Goal: Task Accomplishment & Management: Use online tool/utility

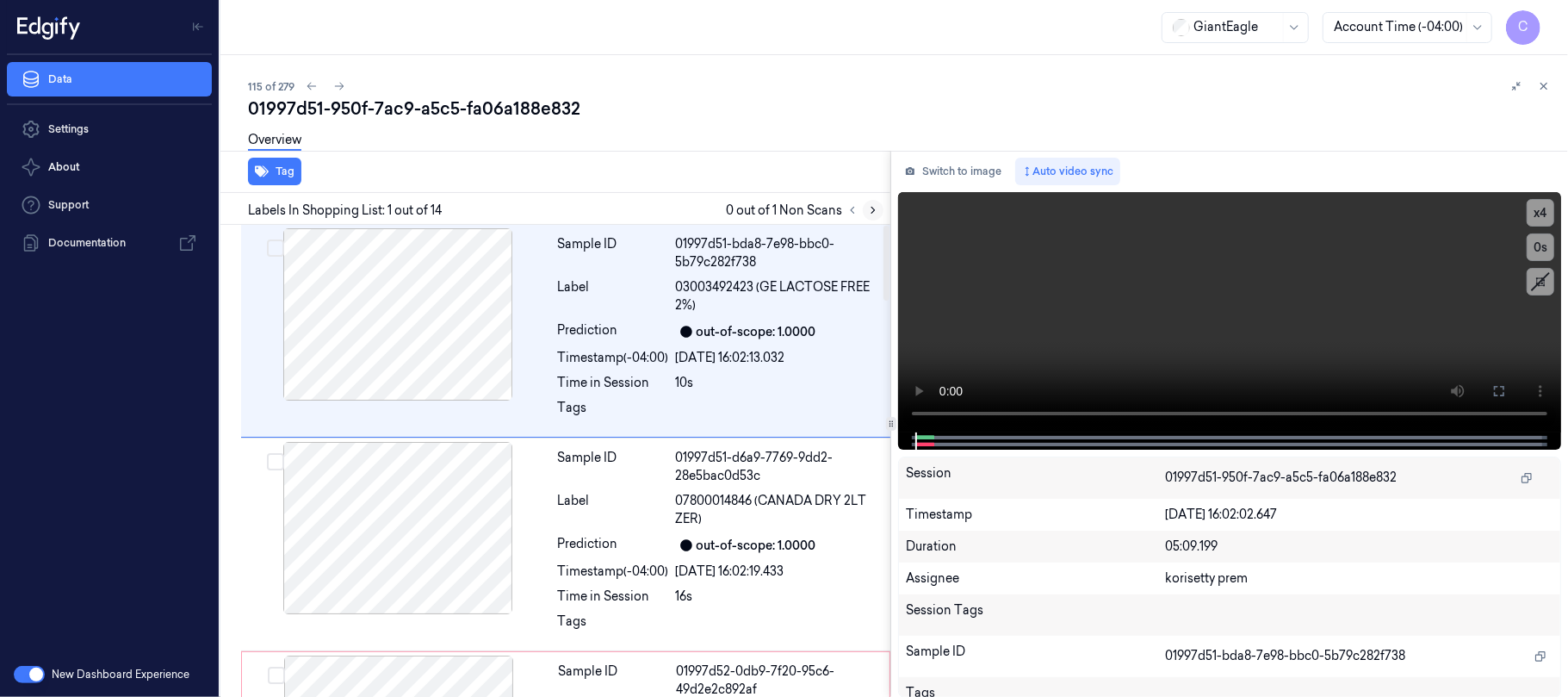
click at [874, 207] on icon at bounding box center [873, 210] width 12 height 12
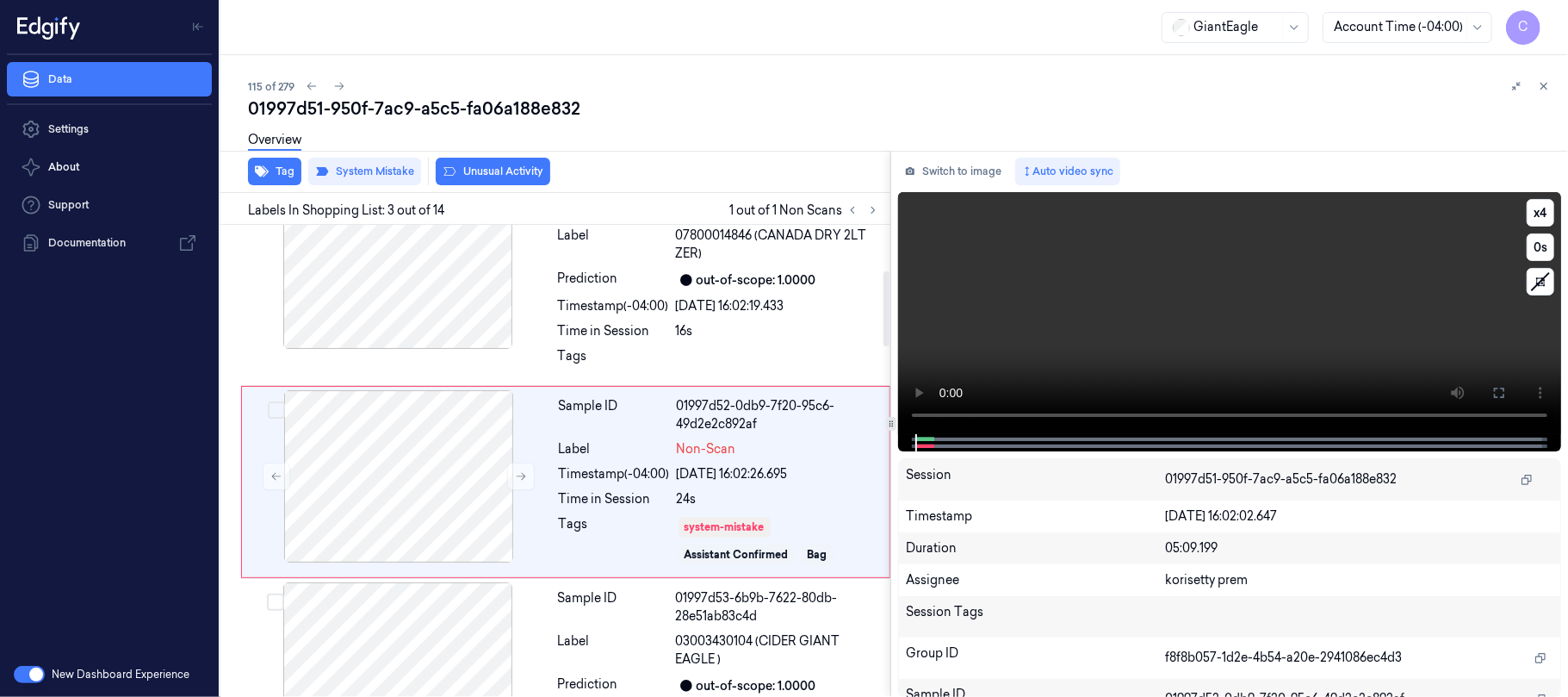
scroll to position [288, 0]
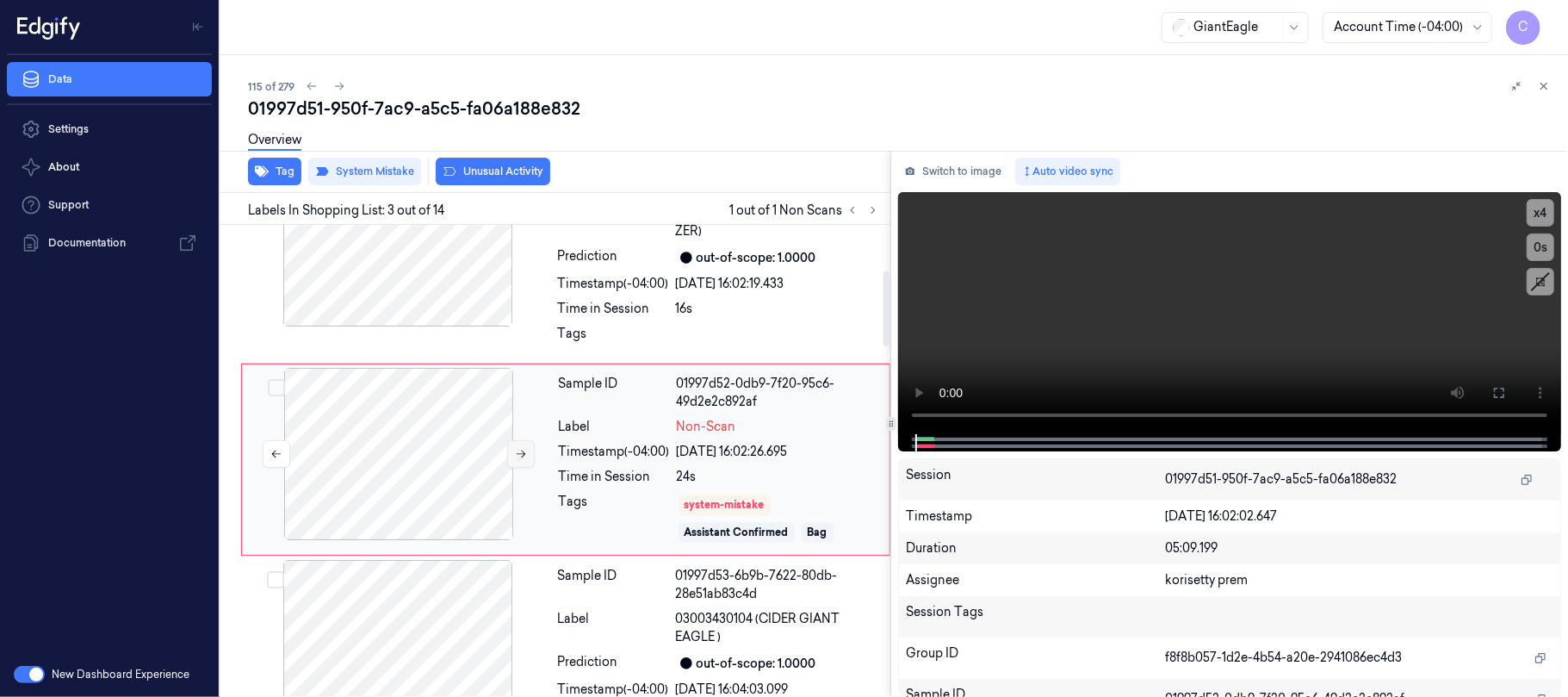
click at [518, 452] on icon at bounding box center [521, 453] width 12 height 12
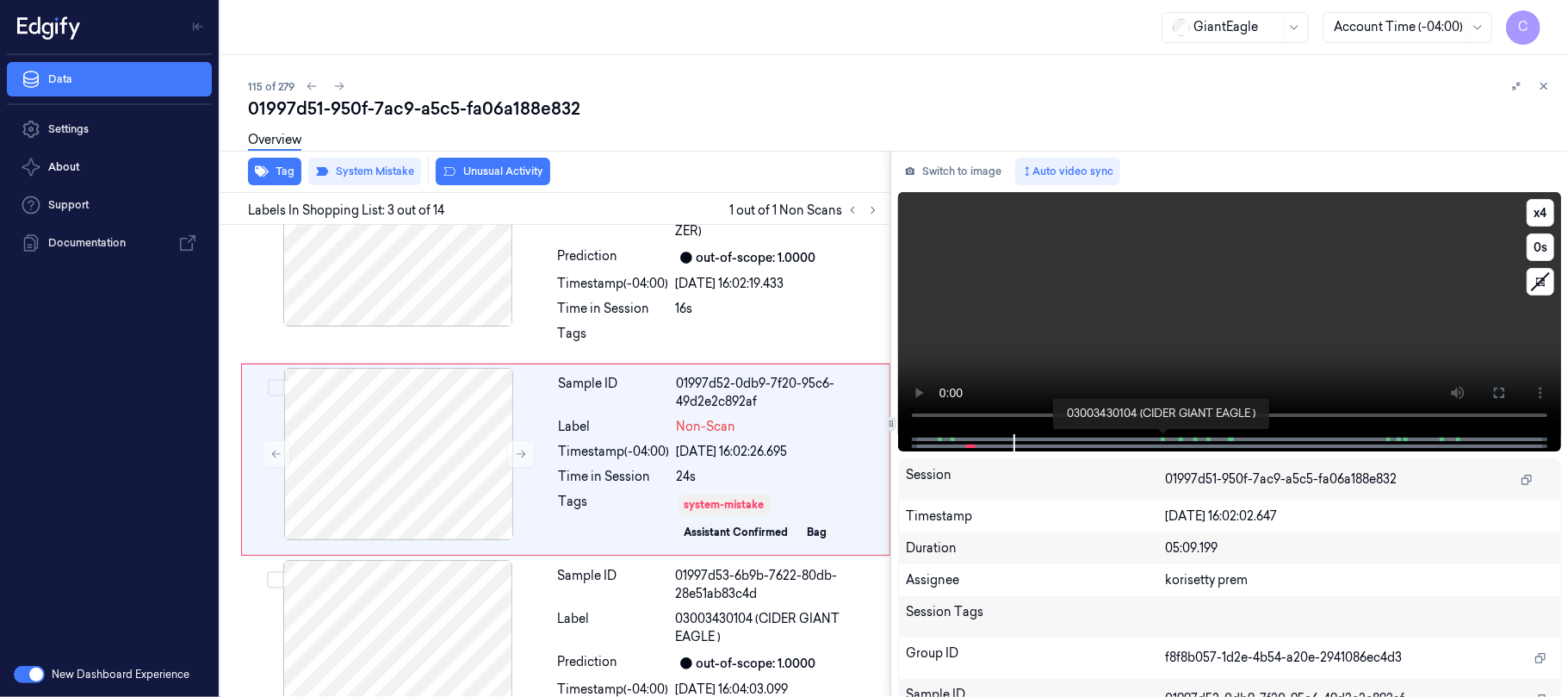
click at [1165, 435] on span at bounding box center [1165, 439] width 3 height 9
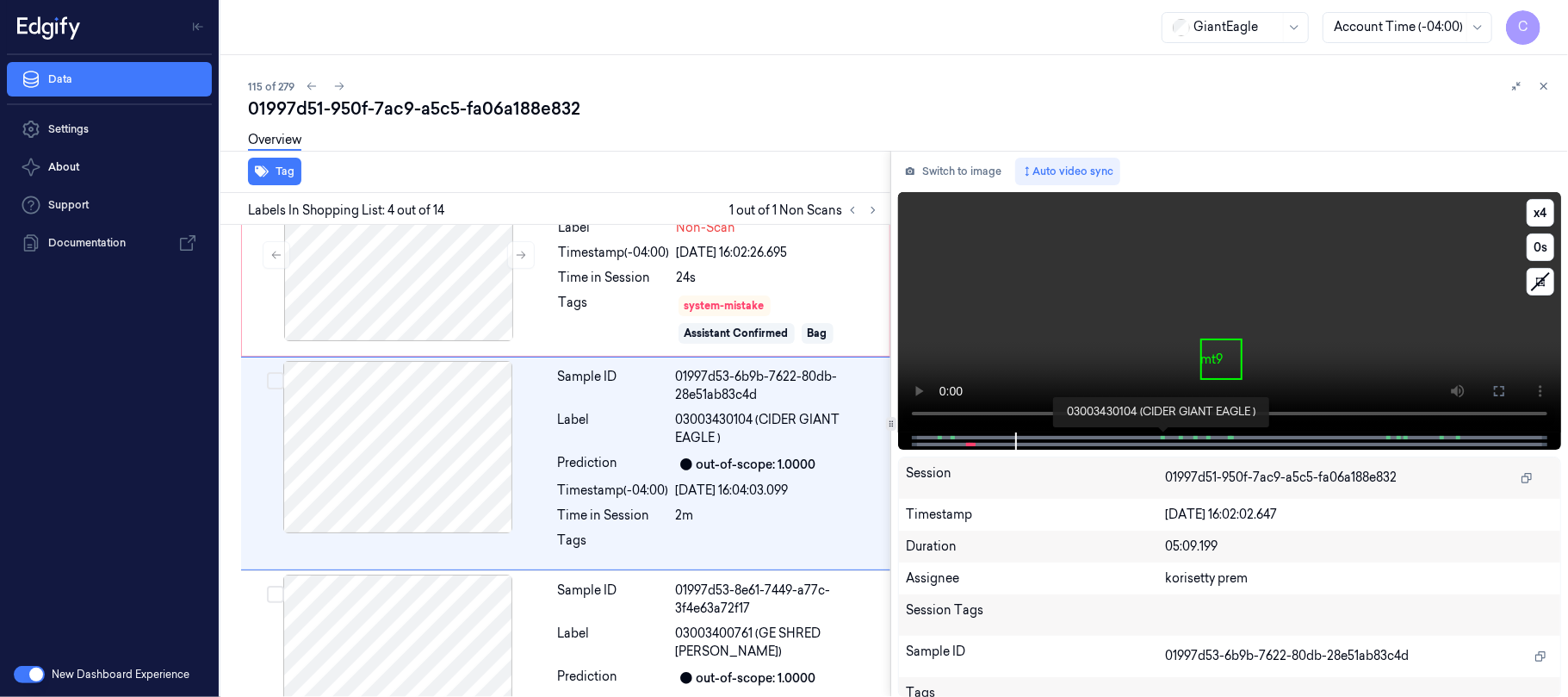
scroll to position [491, 0]
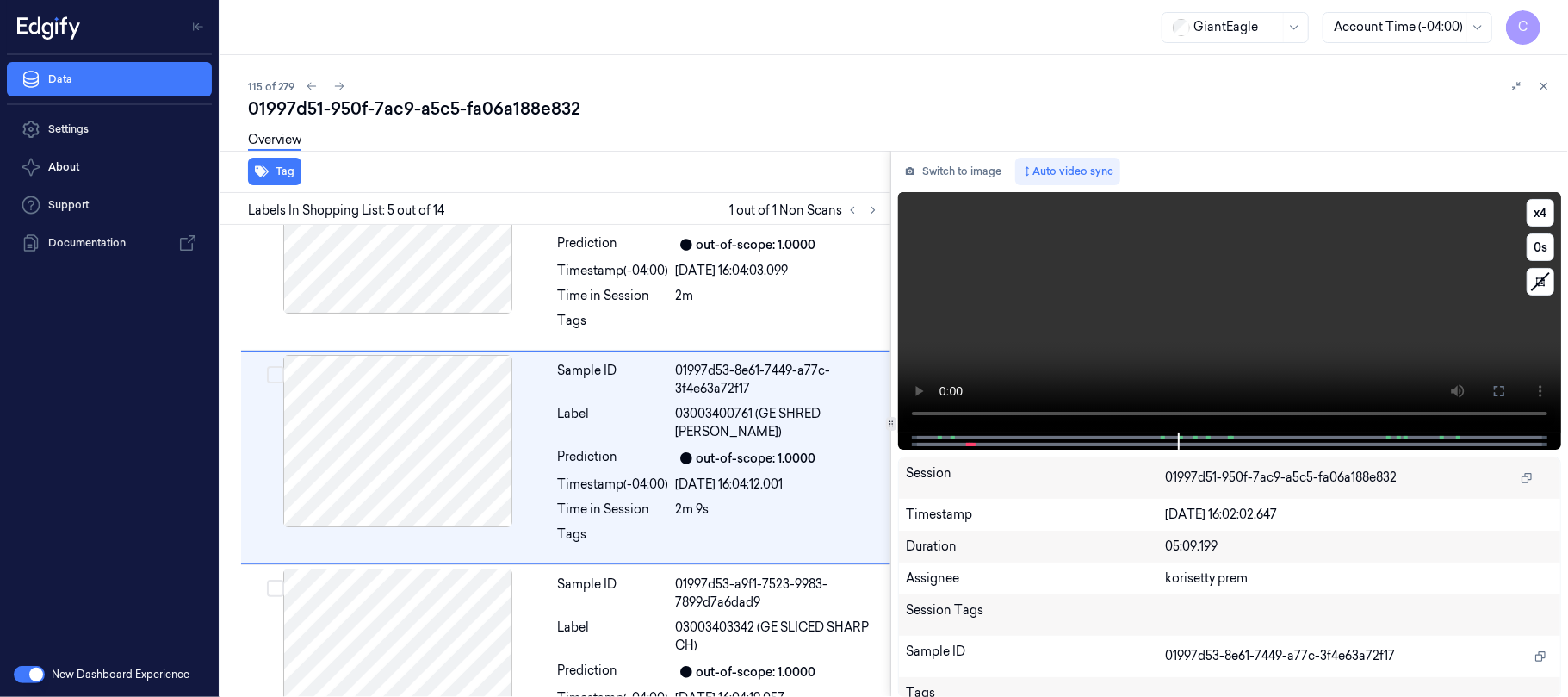
click at [1244, 323] on video at bounding box center [1230, 312] width 663 height 240
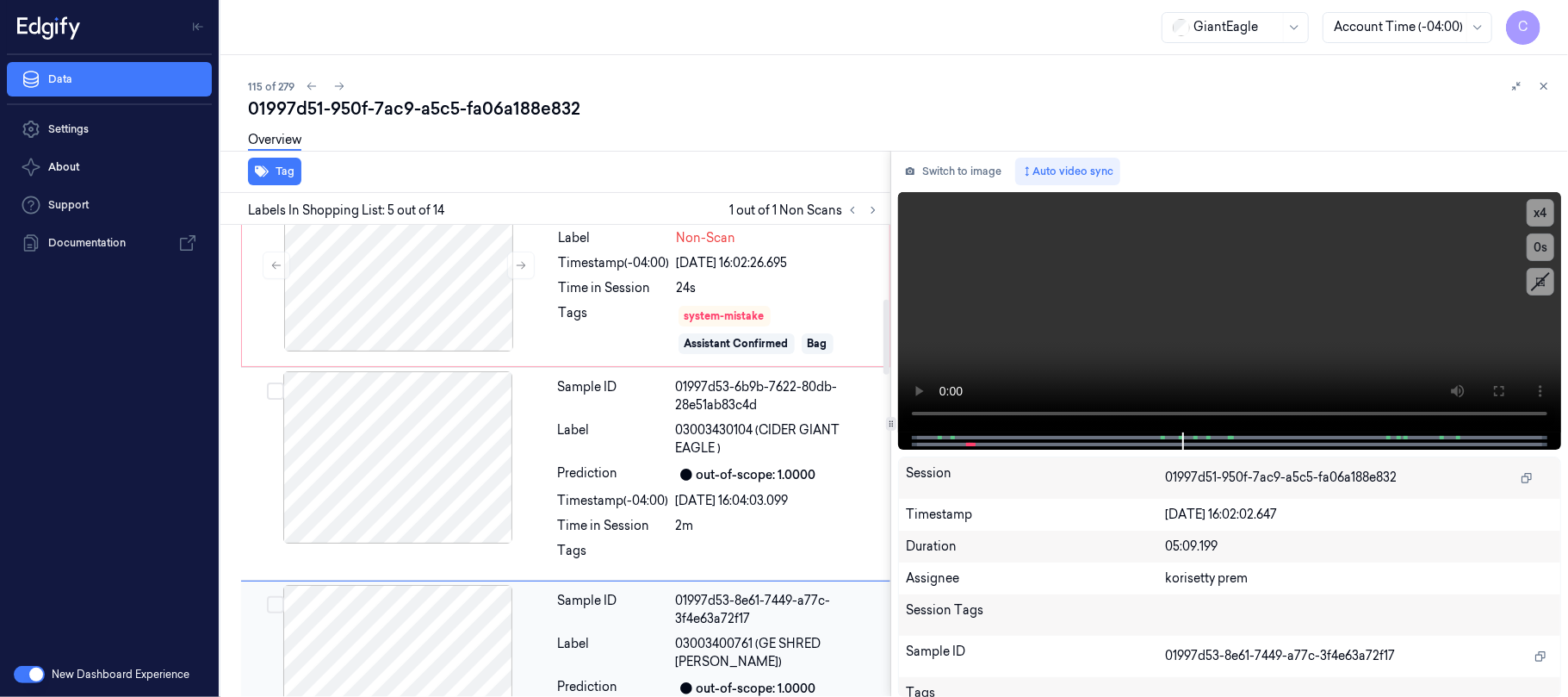
scroll to position [246, 0]
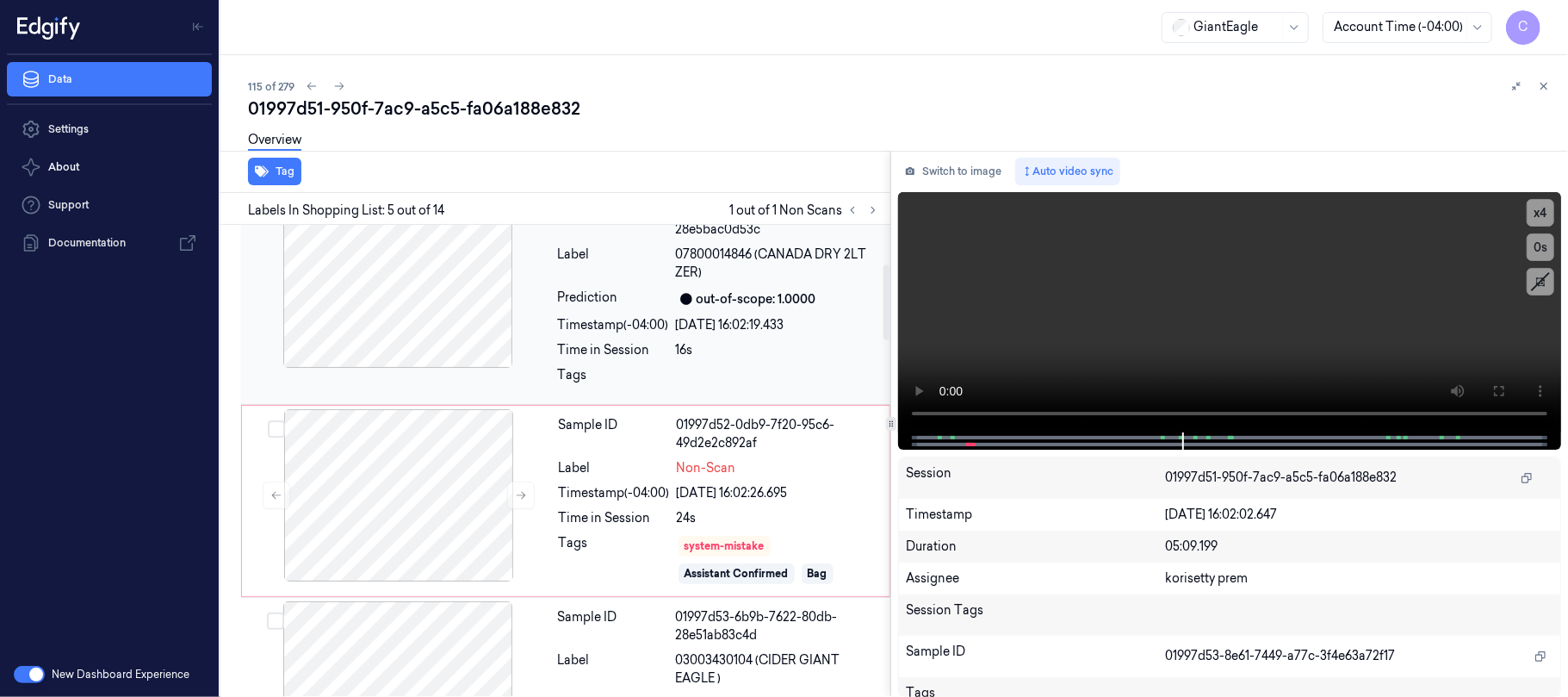
click at [424, 304] on div at bounding box center [398, 281] width 306 height 172
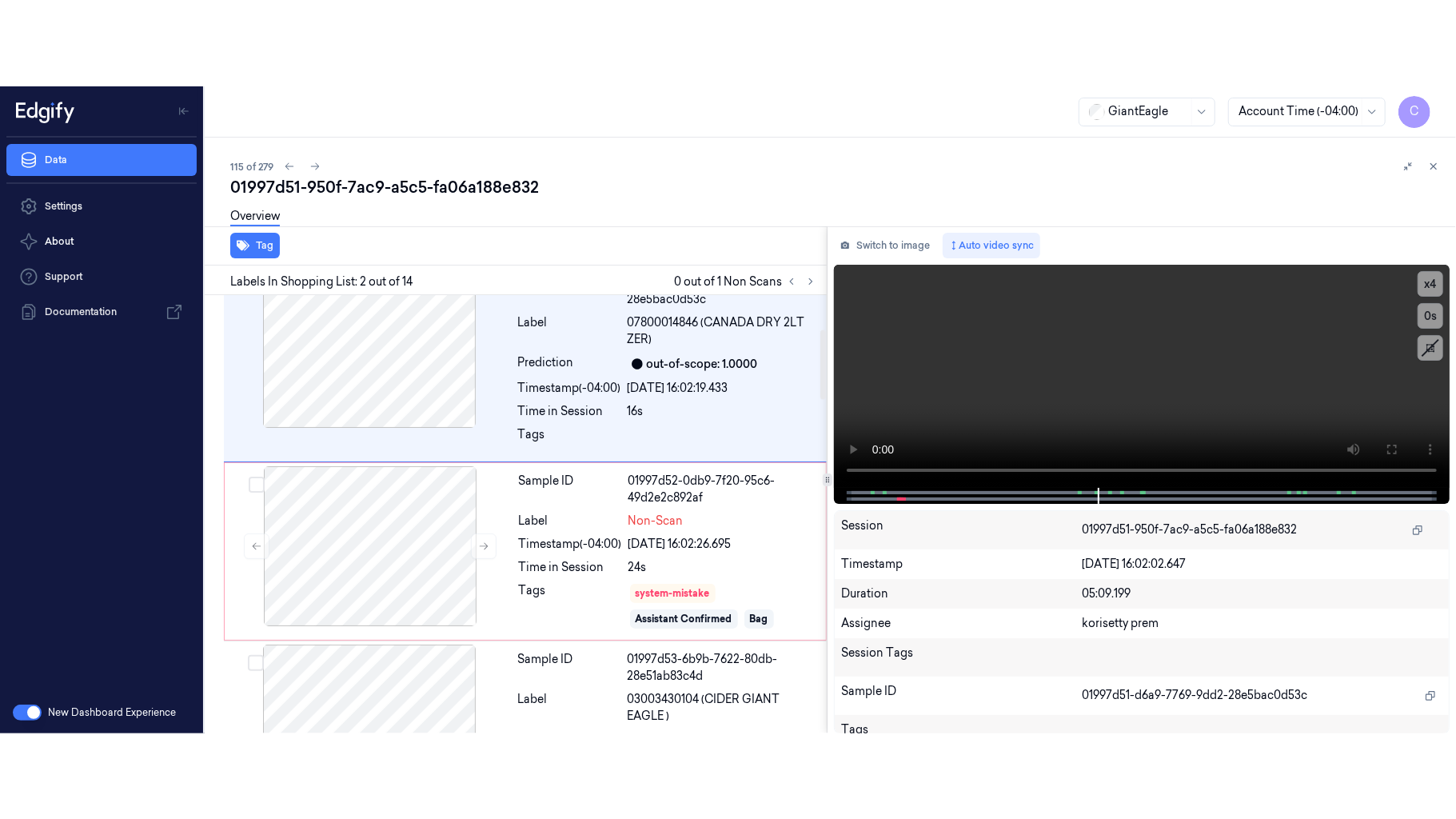
scroll to position [77, 0]
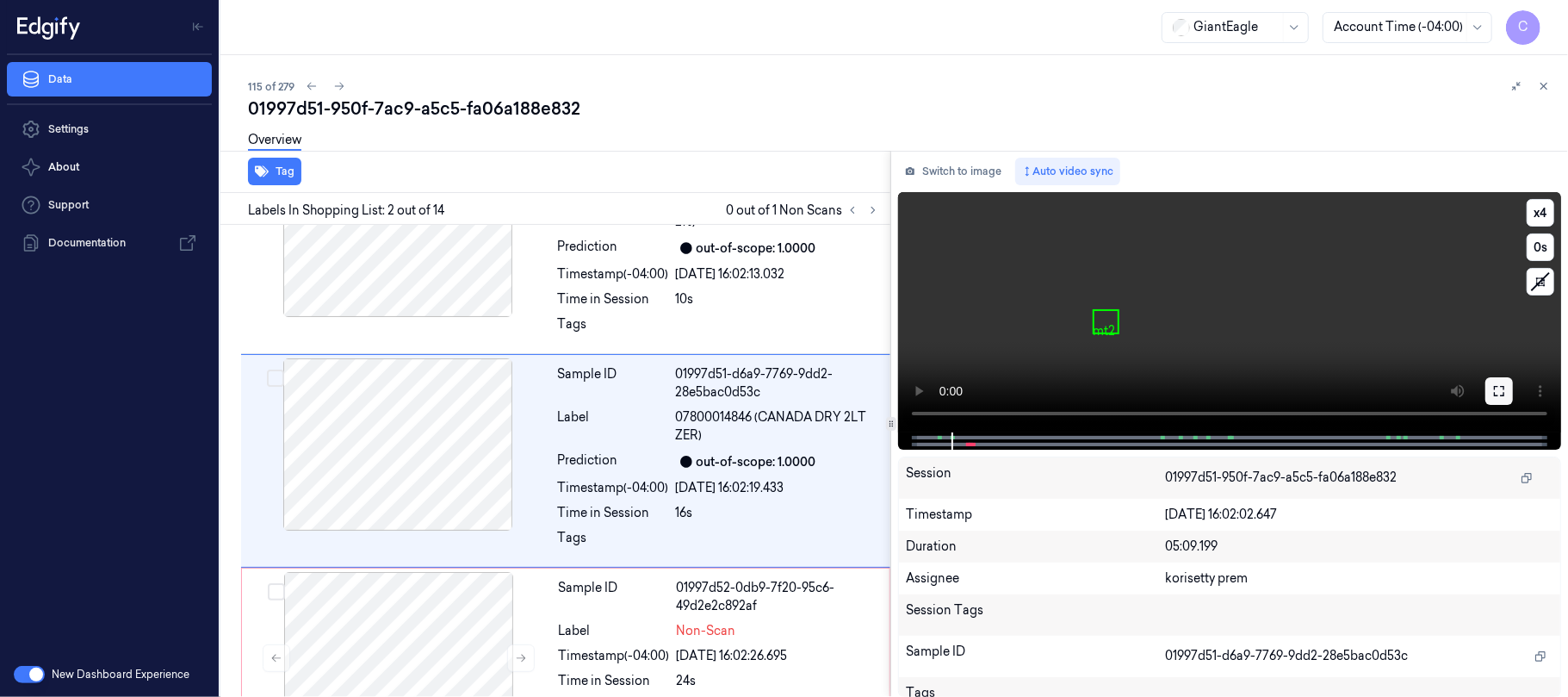
click at [1510, 389] on button at bounding box center [1499, 391] width 28 height 28
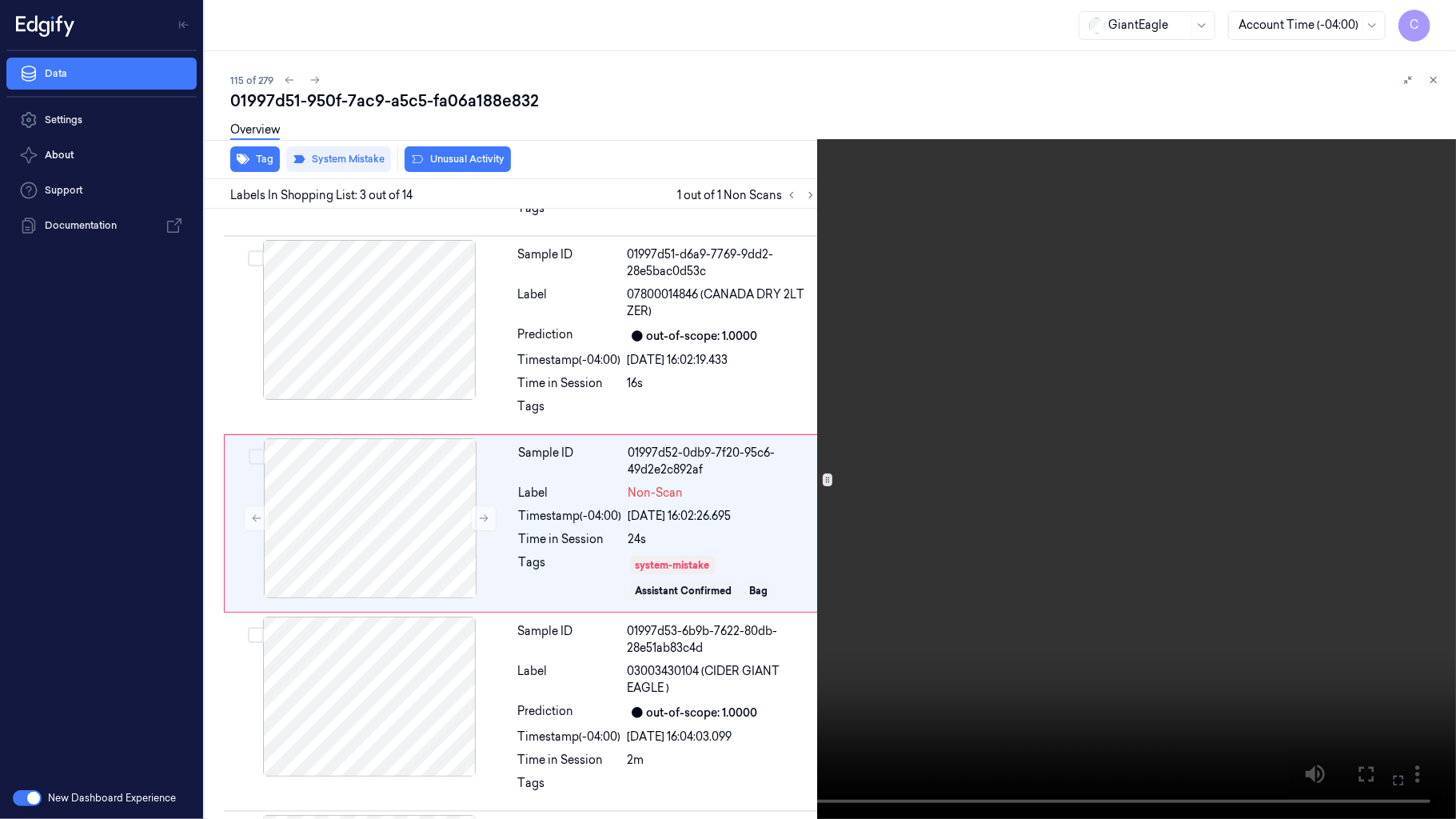
scroll to position [181, 0]
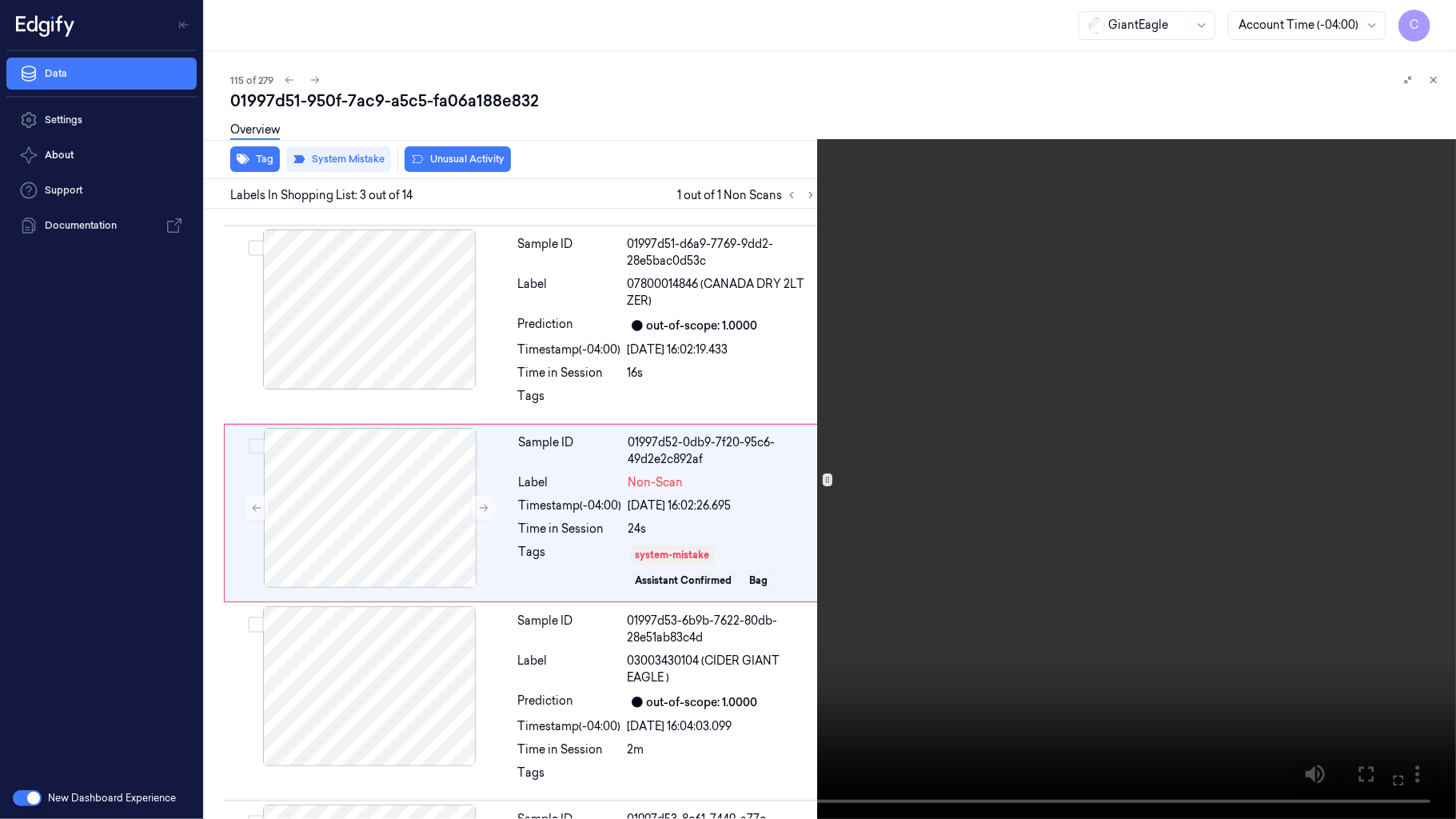
click at [631, 345] on video at bounding box center [728, 410] width 1456 height 819
click at [672, 488] on video at bounding box center [728, 410] width 1456 height 819
click at [1427, 19] on button "x 4" at bounding box center [1437, 19] width 26 height 26
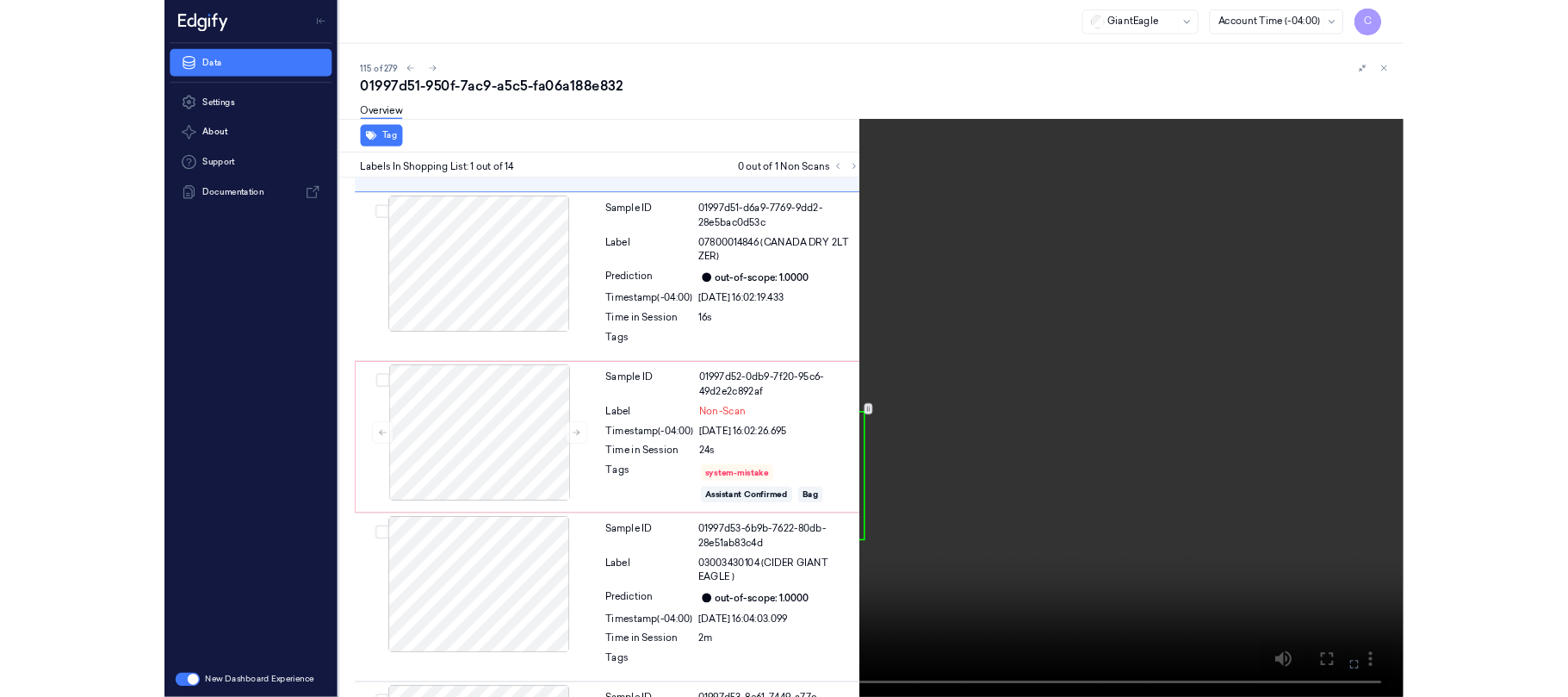
scroll to position [0, 0]
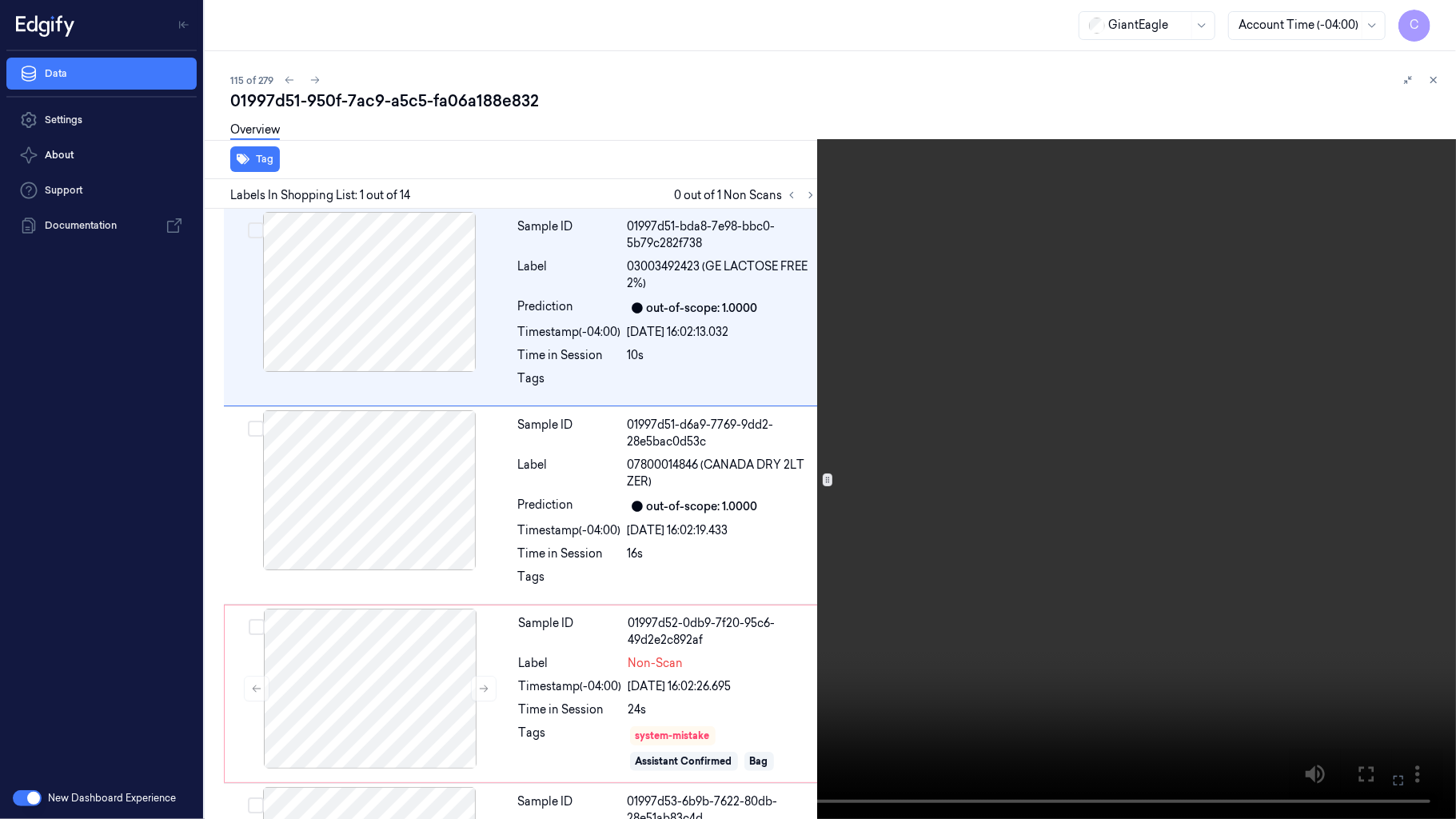
click at [697, 501] on video at bounding box center [728, 410] width 1456 height 819
click at [846, 453] on video at bounding box center [728, 410] width 1456 height 819
click at [675, 340] on video at bounding box center [728, 410] width 1456 height 819
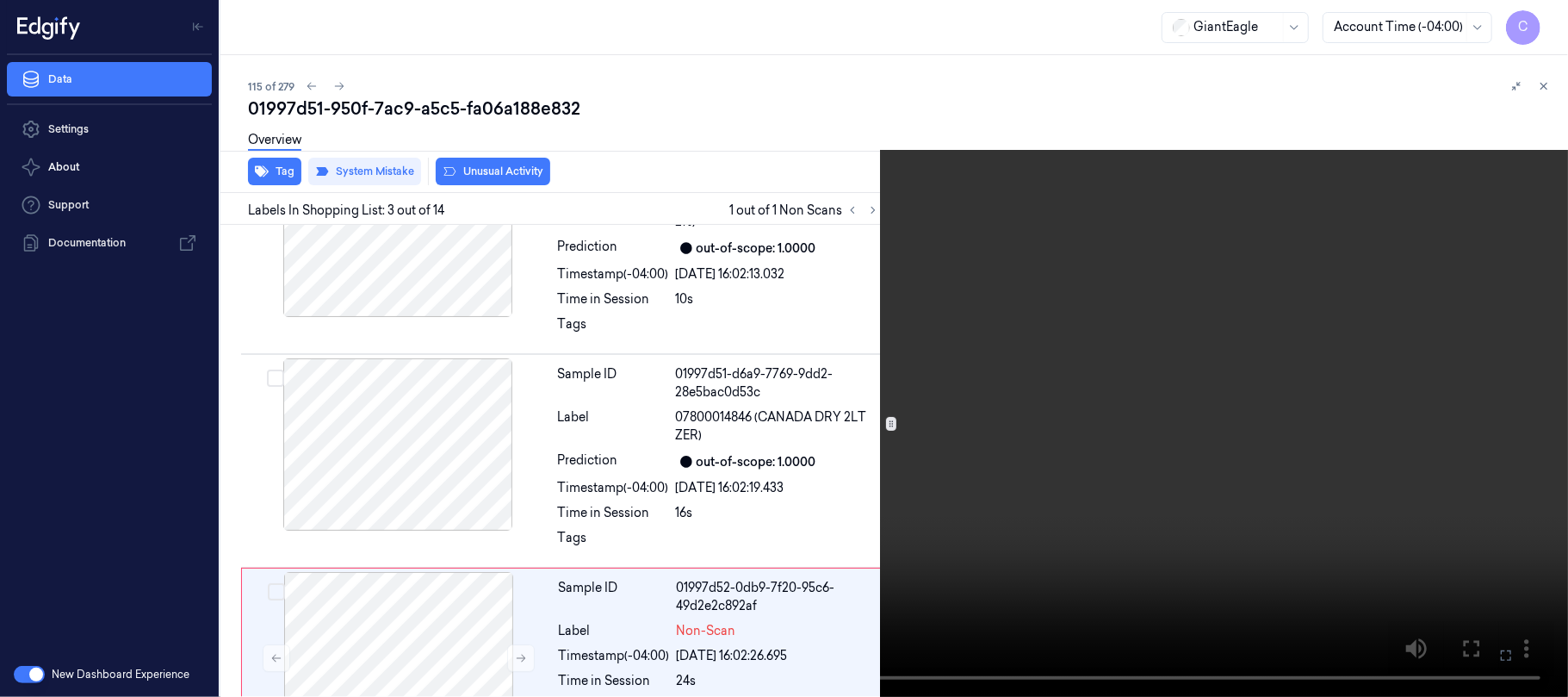
scroll to position [288, 0]
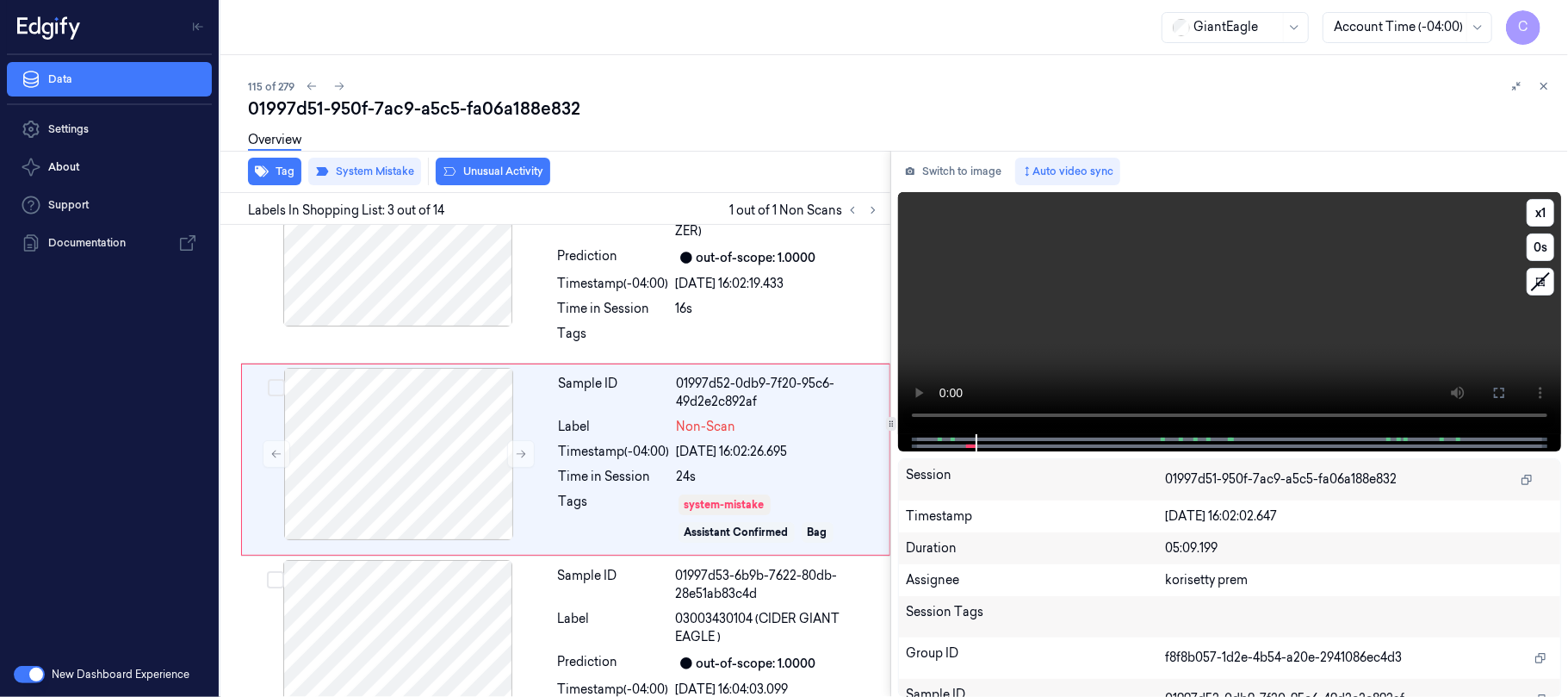
click at [1206, 287] on video at bounding box center [1230, 313] width 663 height 242
click at [287, 164] on button "Tag" at bounding box center [275, 171] width 54 height 28
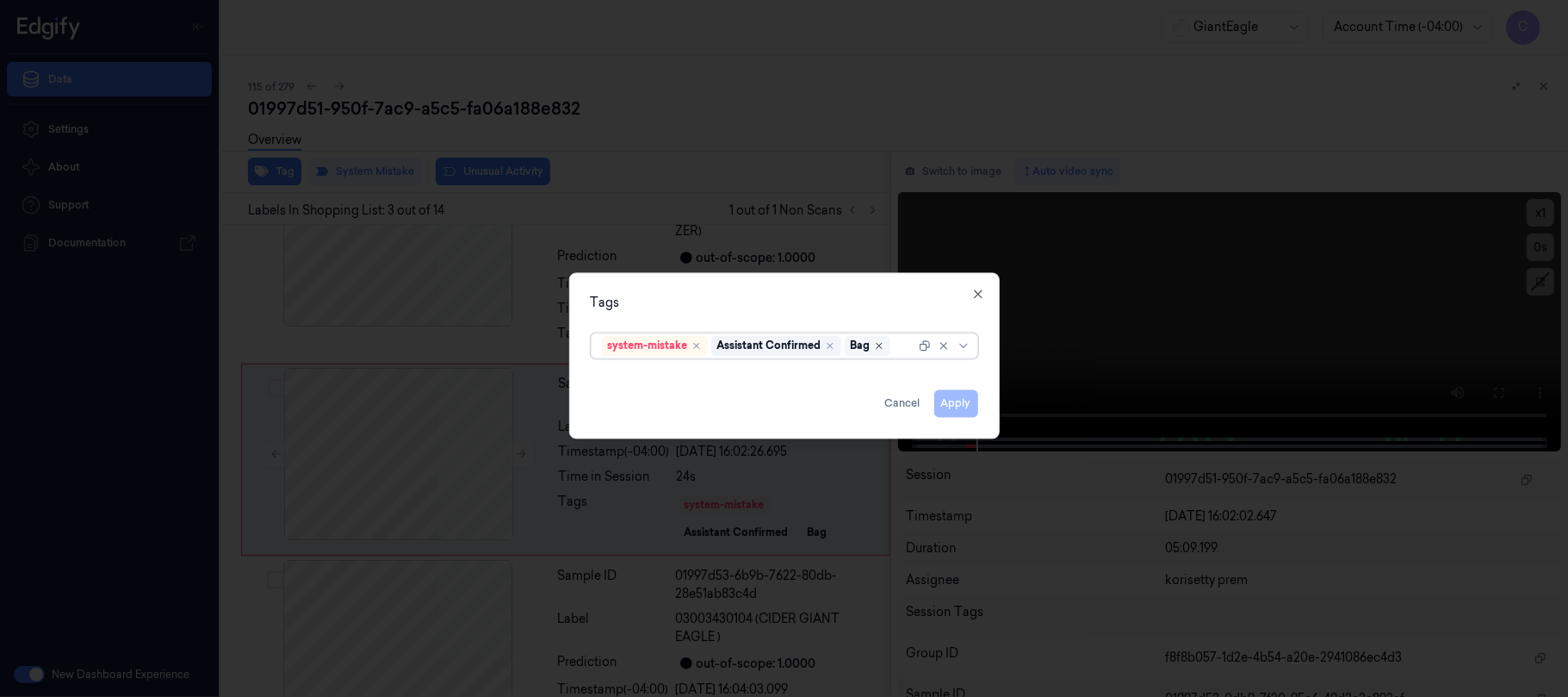
click at [884, 343] on icon "Remove ,Bag" at bounding box center [880, 346] width 11 height 11
click at [965, 400] on button "Apply" at bounding box center [956, 402] width 44 height 28
